Goal: Task Accomplishment & Management: Check status

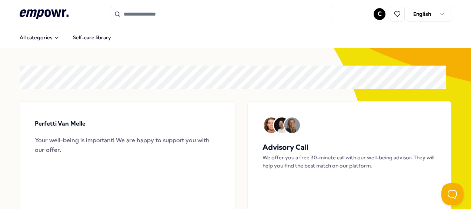
click at [145, 11] on input "Search for products, categories or subcategories" at bounding box center [221, 14] width 222 height 16
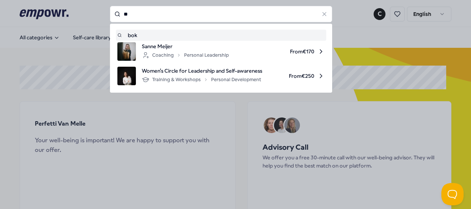
type input "*"
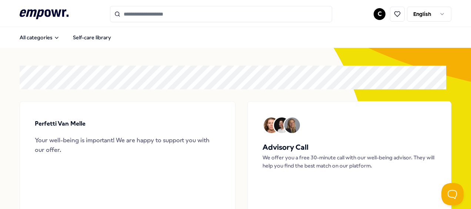
click at [152, 161] on div "[PERSON_NAME] [PERSON_NAME] Your well-being is important! We are happy to suppo…" at bounding box center [128, 175] width 216 height 148
click at [373, 15] on html ".empowr-logo_svg__cls-1{fill:#03032f} C English All categories Self-care librar…" at bounding box center [235, 104] width 471 height 209
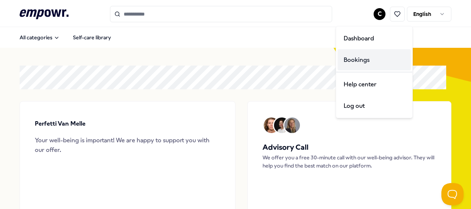
click at [360, 58] on div "Bookings" at bounding box center [374, 59] width 73 height 21
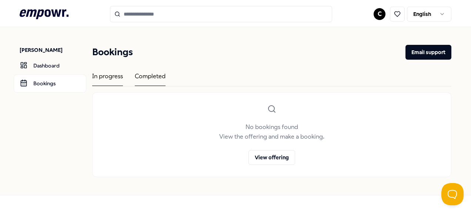
click at [142, 80] on div "Completed" at bounding box center [150, 79] width 31 height 14
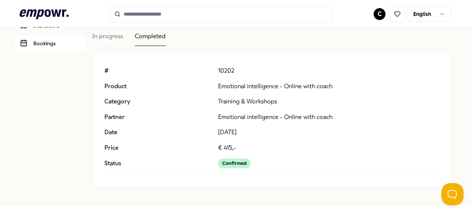
scroll to position [44, 0]
